Goal: Task Accomplishment & Management: Use online tool/utility

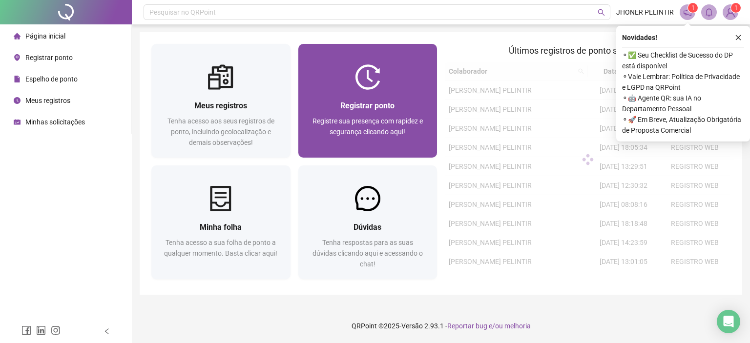
click at [385, 95] on div "Registrar ponto Registre sua presença com rapidez e segurança clicando aqui!" at bounding box center [367, 124] width 139 height 68
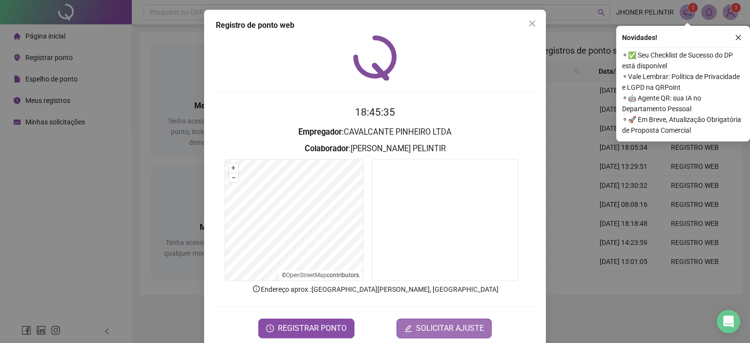
click at [440, 320] on button "SOLICITAR AJUSTE" at bounding box center [444, 329] width 95 height 20
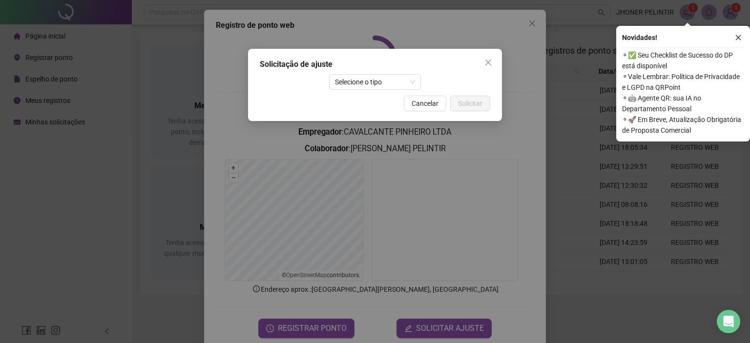
drag, startPoint x: 455, startPoint y: 247, endPoint x: 455, endPoint y: 145, distance: 101.6
click at [455, 242] on div "Solicitação de ajuste Selecione o tipo Cancelar Solicitar" at bounding box center [375, 171] width 750 height 343
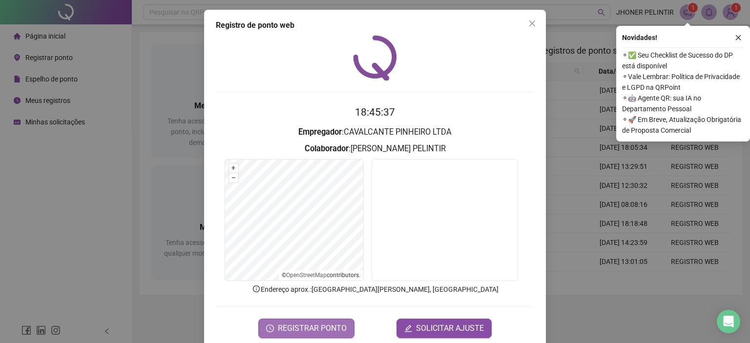
click at [319, 329] on span "REGISTRAR PONTO" at bounding box center [312, 329] width 69 height 12
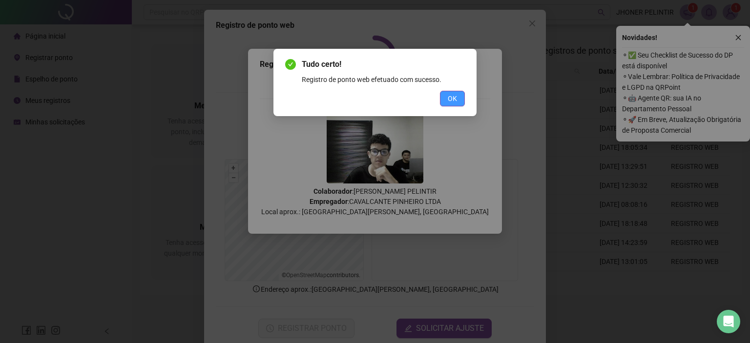
click at [452, 99] on span "OK" at bounding box center [452, 98] width 9 height 11
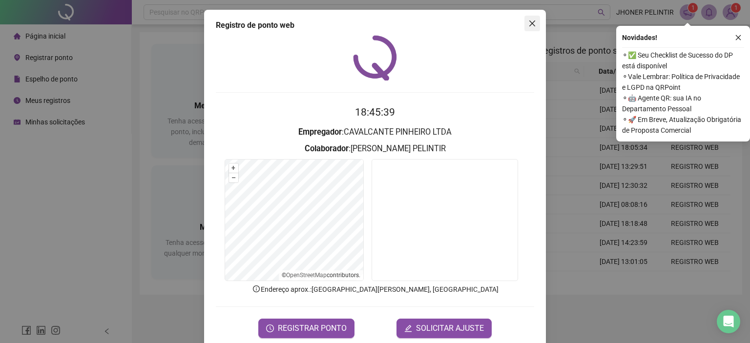
click at [534, 25] on span "Close" at bounding box center [532, 24] width 16 height 8
